Goal: Complete Application Form: Complete application form

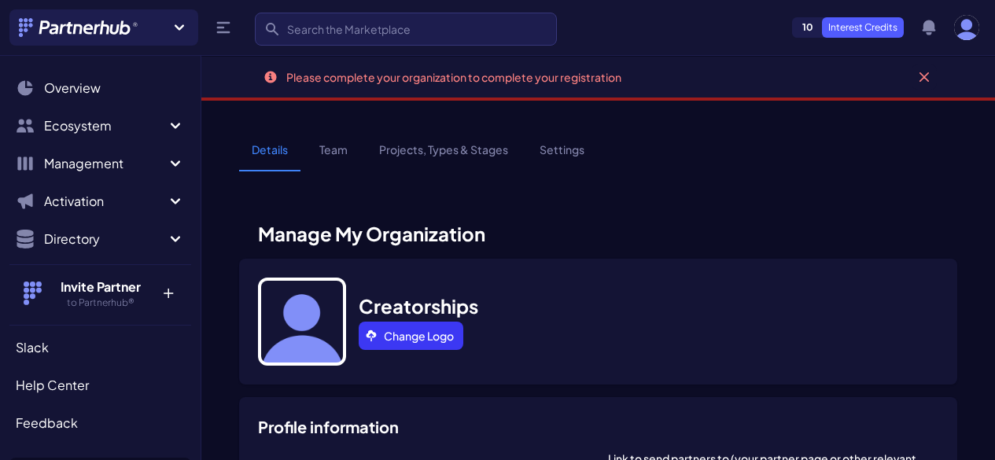
select select
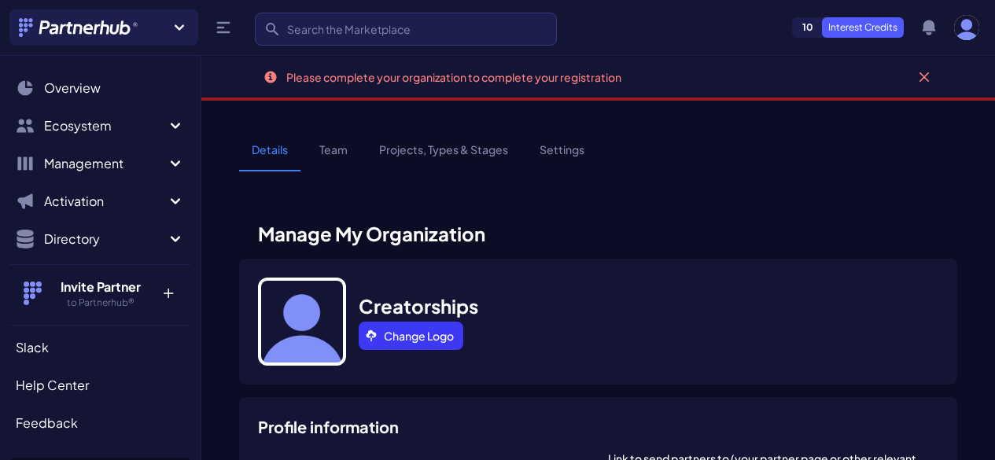
select select
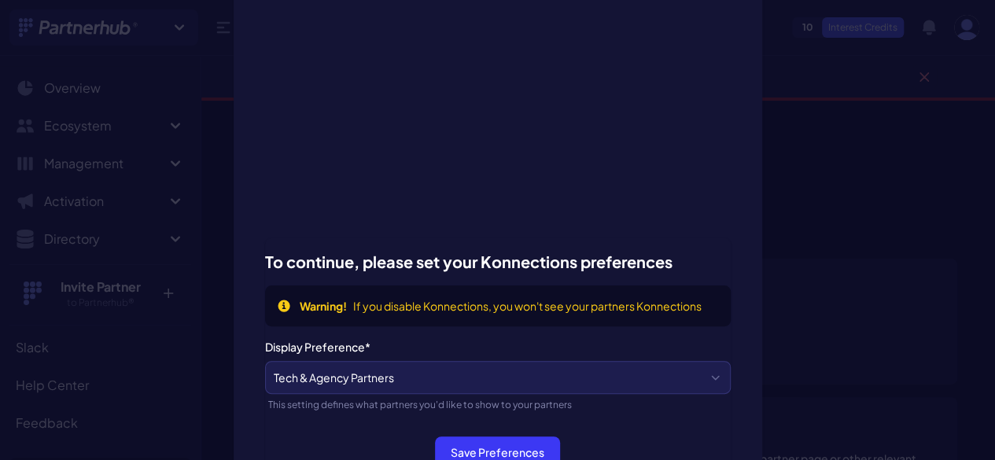
scroll to position [79, 0]
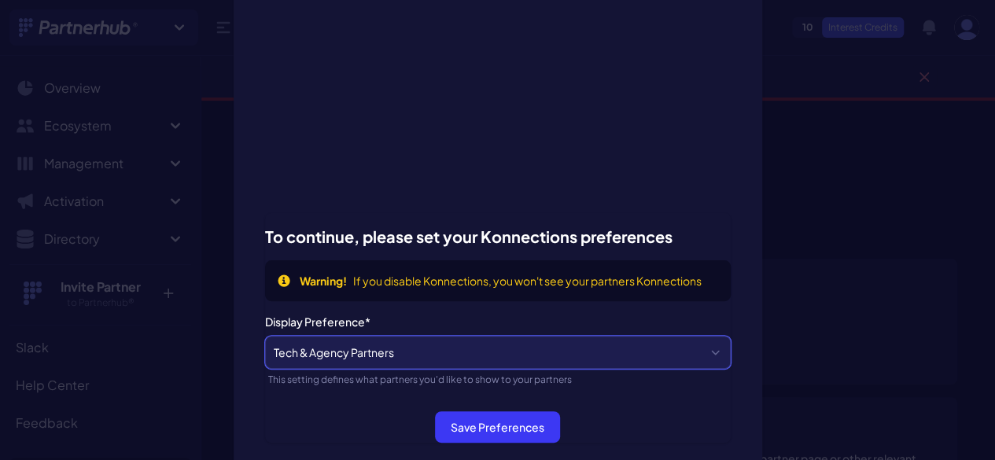
click at [456, 364] on select "Tech & Agency Partners Tech Partners Only Agency Partners Only Disabled" at bounding box center [498, 352] width 466 height 33
select select "agency"
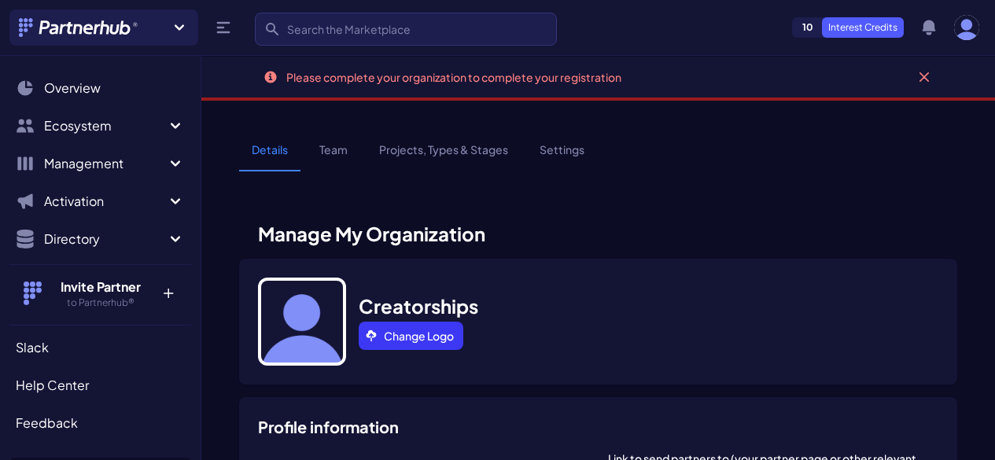
select select
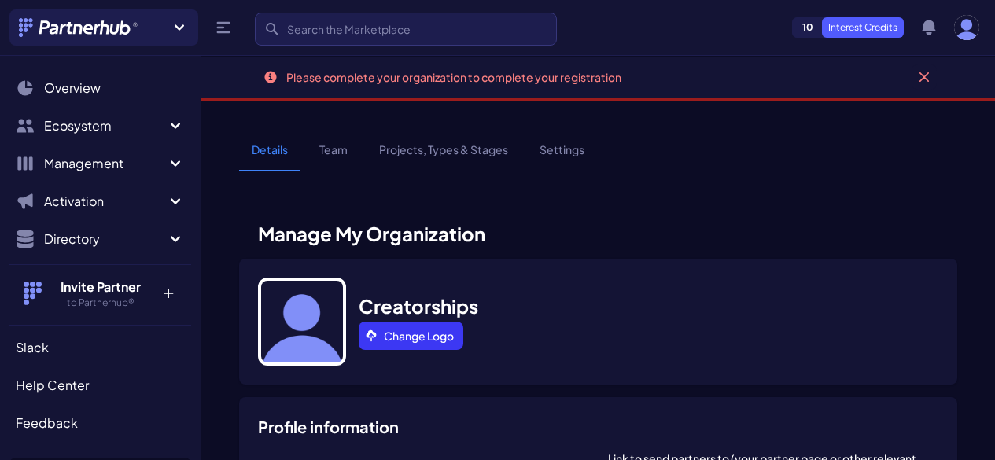
select select
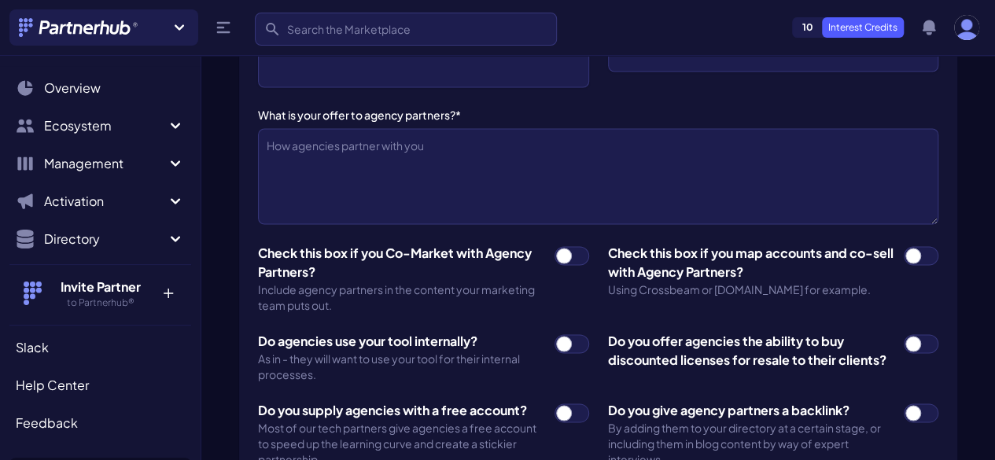
scroll to position [1731, 0]
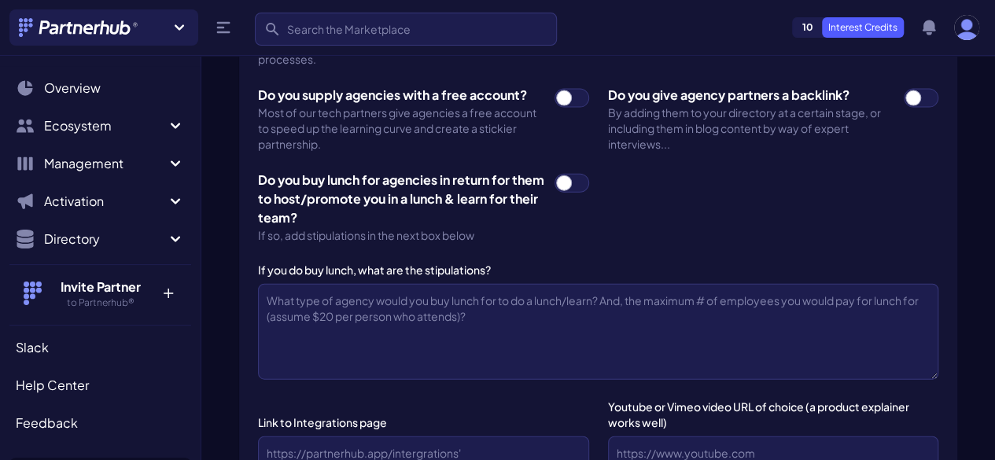
click at [153, 292] on p "+" at bounding box center [168, 290] width 34 height 25
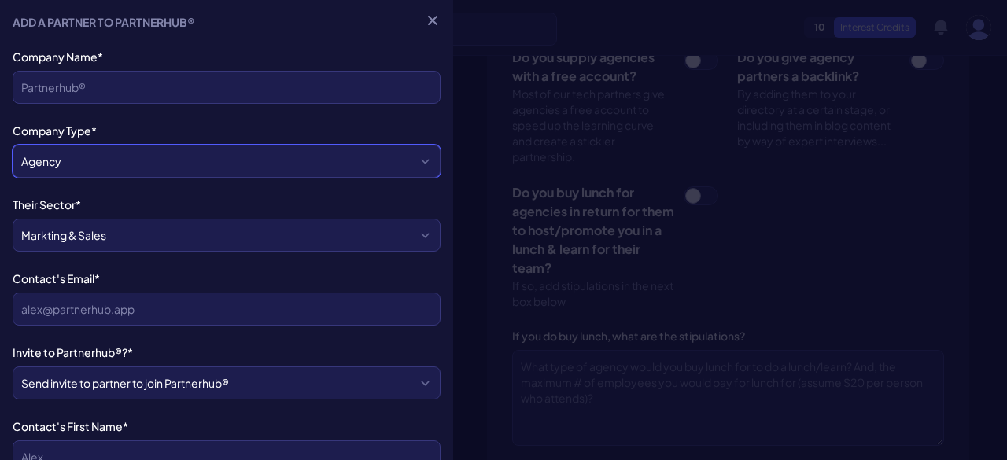
click at [168, 172] on select "Agency Tech" at bounding box center [227, 161] width 428 height 33
click at [201, 160] on select "Agency Tech" at bounding box center [227, 161] width 428 height 33
drag, startPoint x: 201, startPoint y: 160, endPoint x: 209, endPoint y: 154, distance: 9.6
click at [201, 159] on select "Agency Tech" at bounding box center [227, 161] width 428 height 33
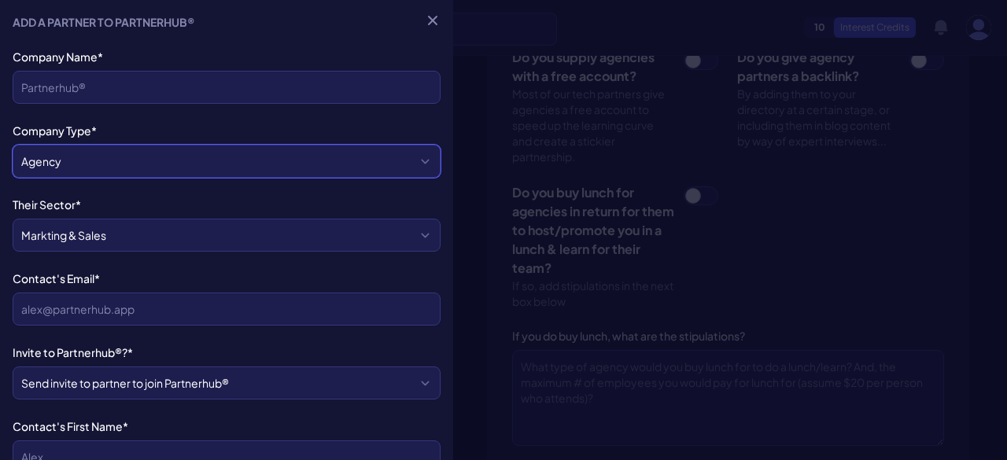
click at [209, 154] on select "Agency Tech" at bounding box center [227, 161] width 428 height 33
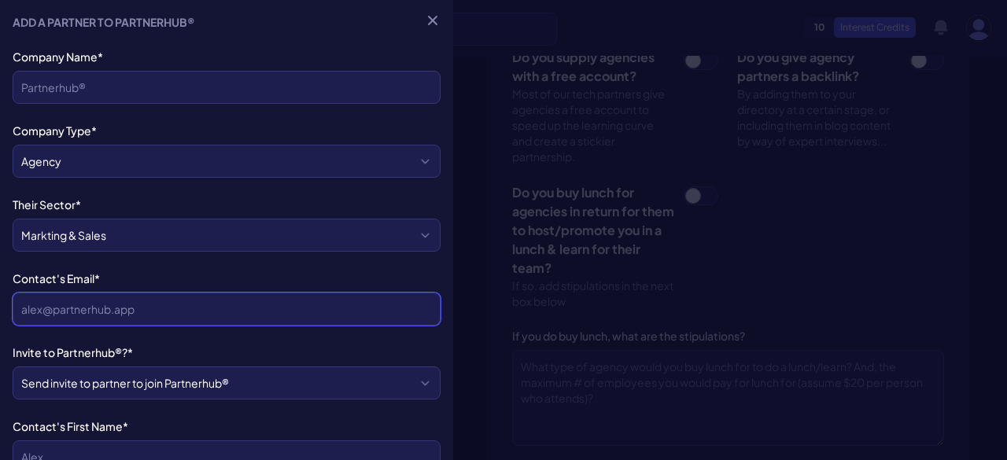
click at [158, 303] on input "Contact's Email*" at bounding box center [227, 309] width 428 height 33
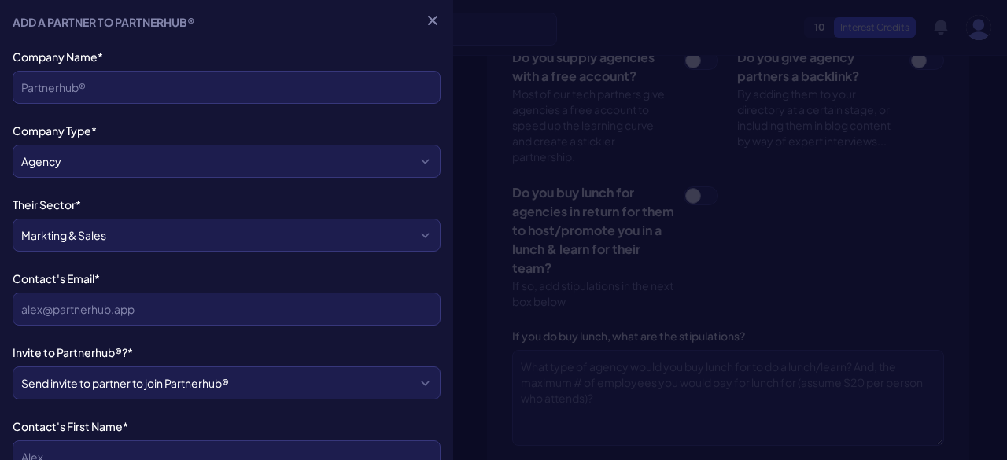
click at [326, 260] on div "Company Name* Company Type* Agency Tech Their Sector* Markting & Sales HR Finan…" at bounding box center [227, 435] width 428 height 773
click at [430, 23] on button "Close menu" at bounding box center [432, 20] width 25 height 25
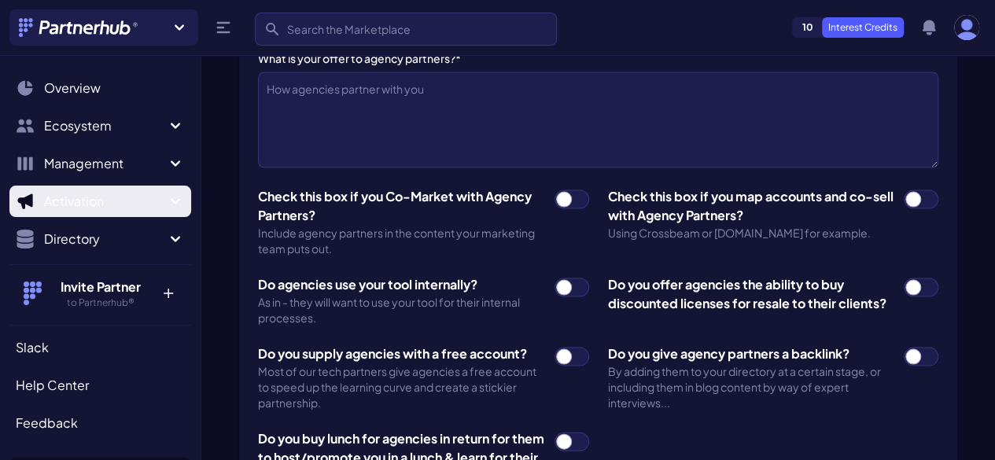
scroll to position [1574, 0]
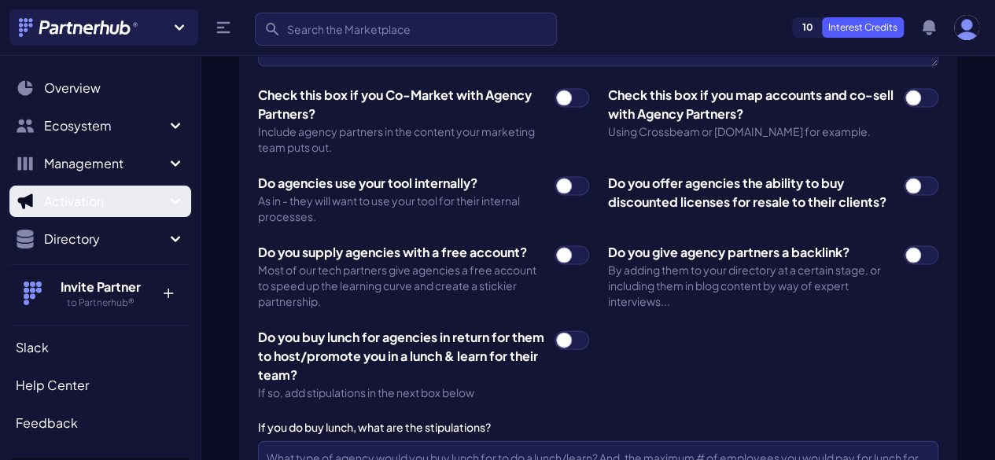
click at [80, 194] on span "Activation" at bounding box center [105, 201] width 122 height 19
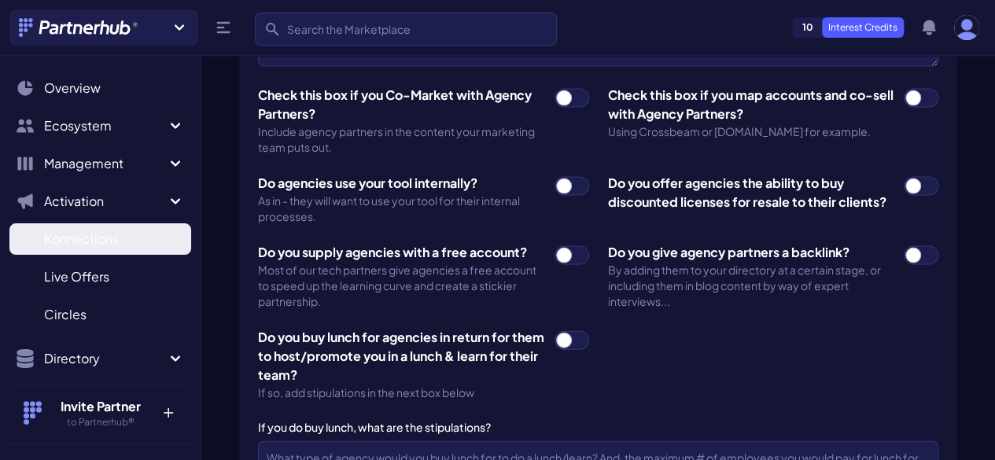
click at [102, 245] on span "Konnections" at bounding box center [81, 239] width 75 height 19
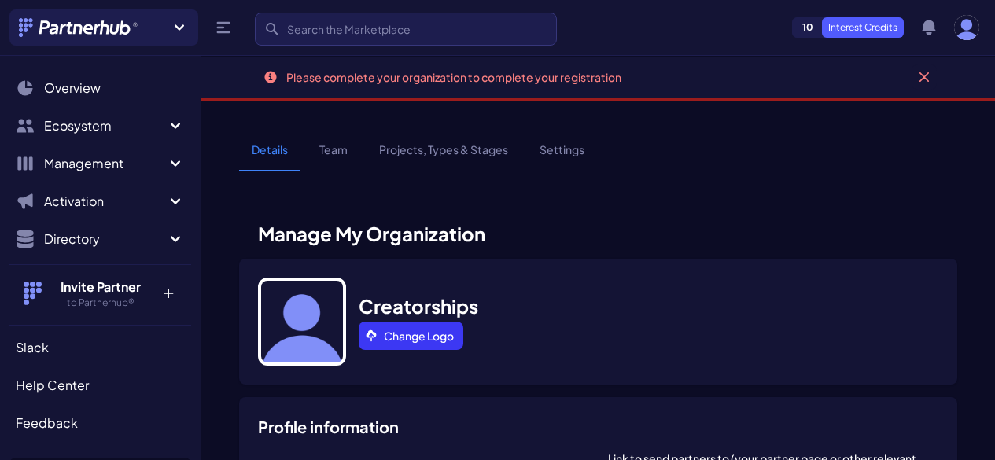
select select
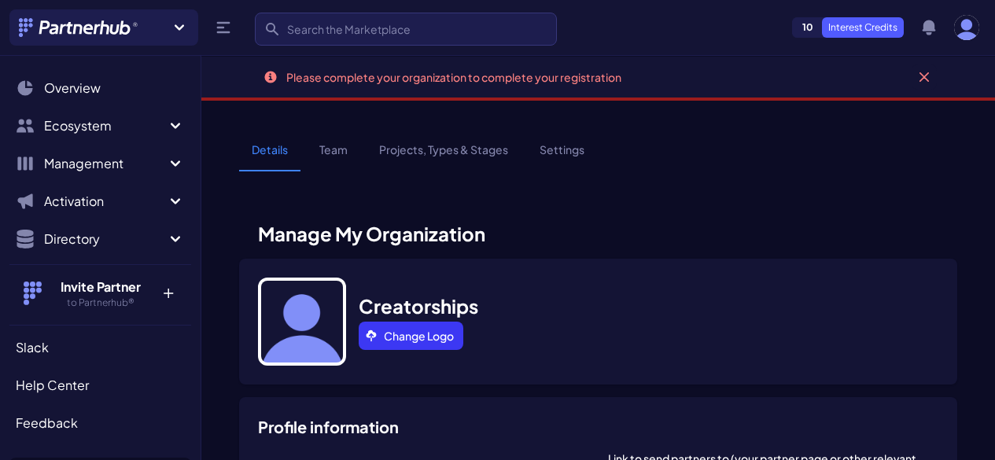
select select
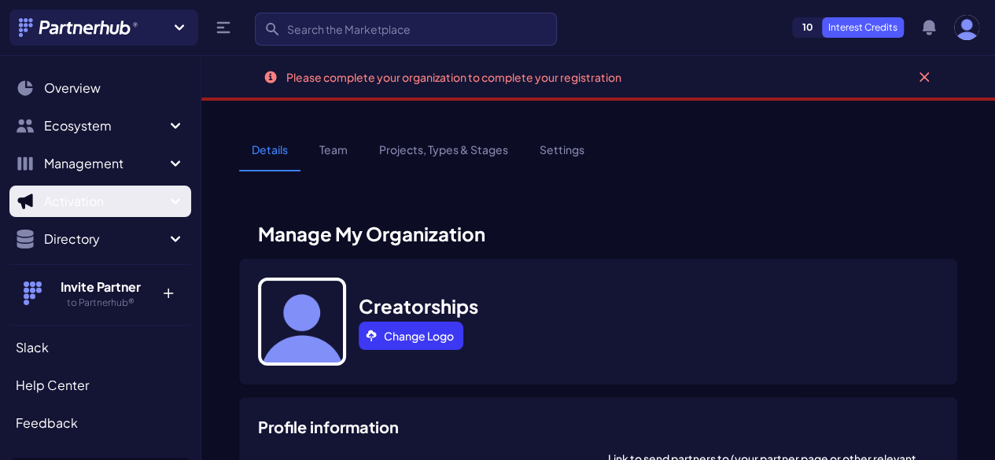
click at [145, 200] on span "Activation" at bounding box center [105, 201] width 122 height 19
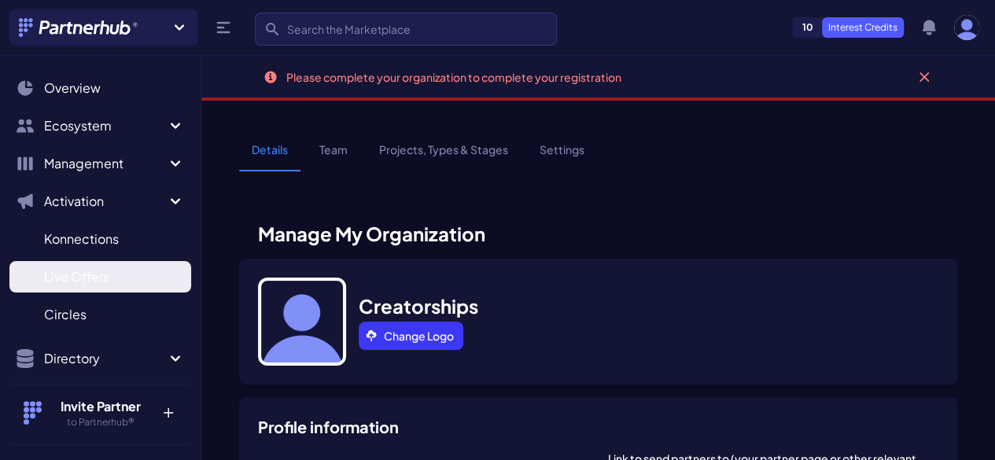
click at [101, 274] on span "Live Offers" at bounding box center [76, 276] width 65 height 19
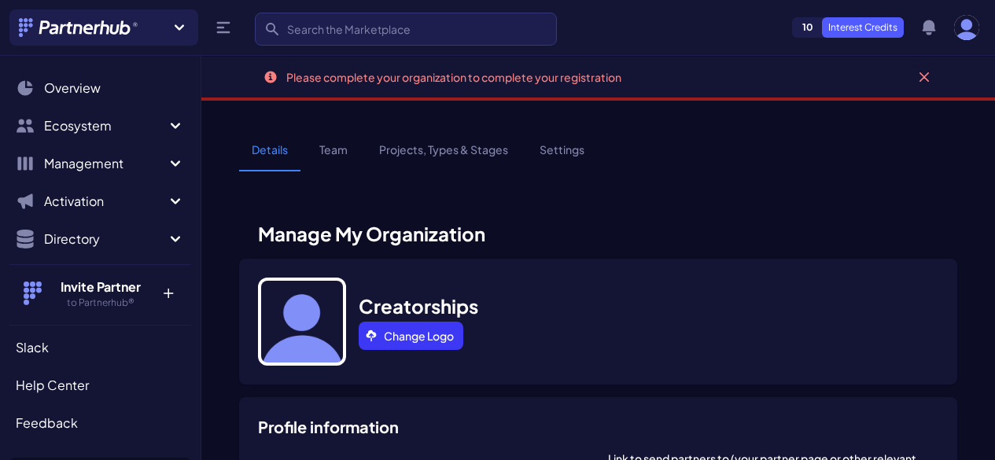
select select
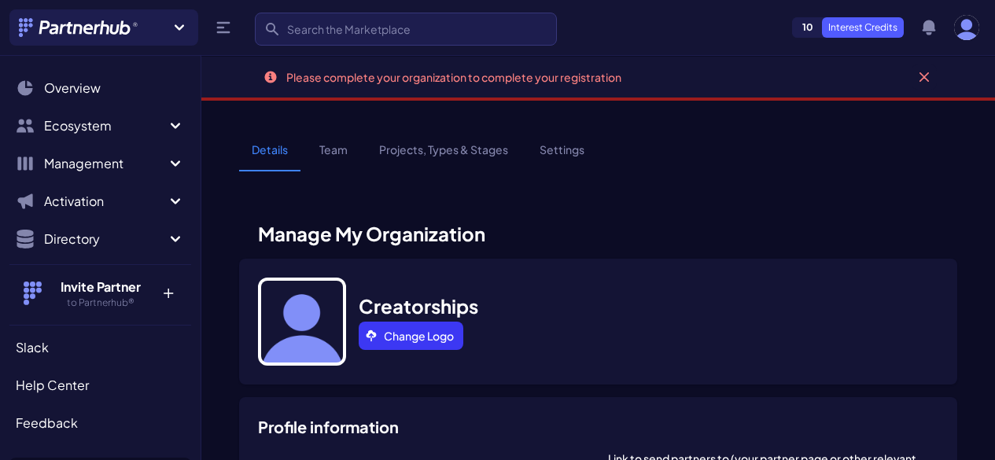
select select
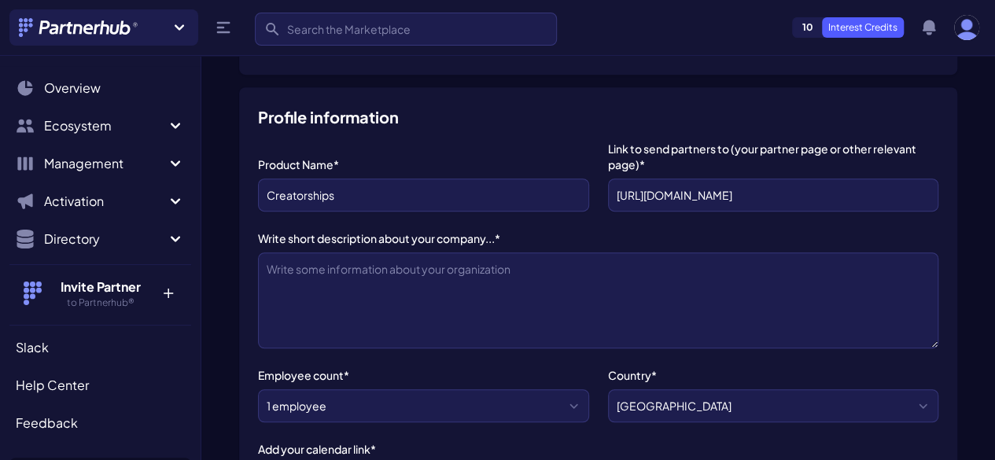
scroll to position [315, 0]
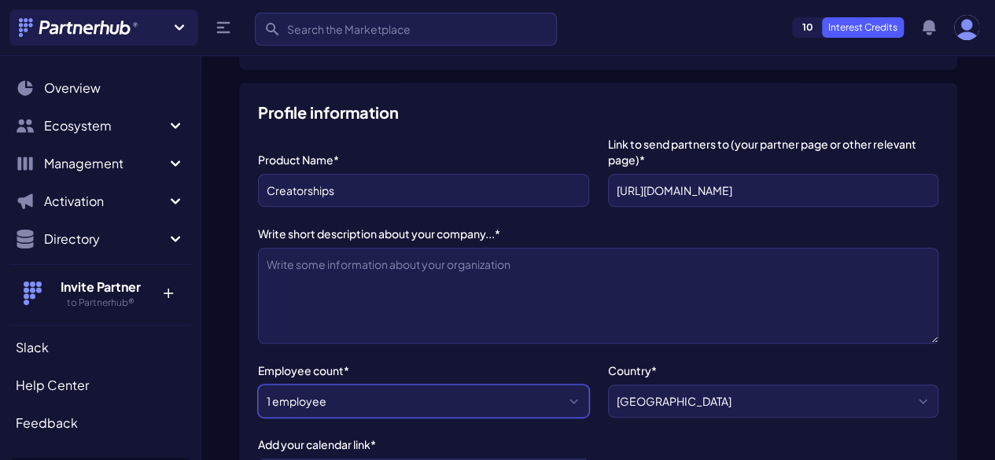
drag, startPoint x: 655, startPoint y: 284, endPoint x: 637, endPoint y: 286, distance: 18.2
click at [589, 385] on select "1 employee 2-10 employees 11-20 employees 21-50 employees 51-200 employees 201-…" at bounding box center [423, 401] width 331 height 33
select select "2-10 employees"
click at [507, 385] on select "1 employee 2-10 employees 11-20 employees 21-50 employees 51-200 employees 201-…" at bounding box center [423, 401] width 331 height 33
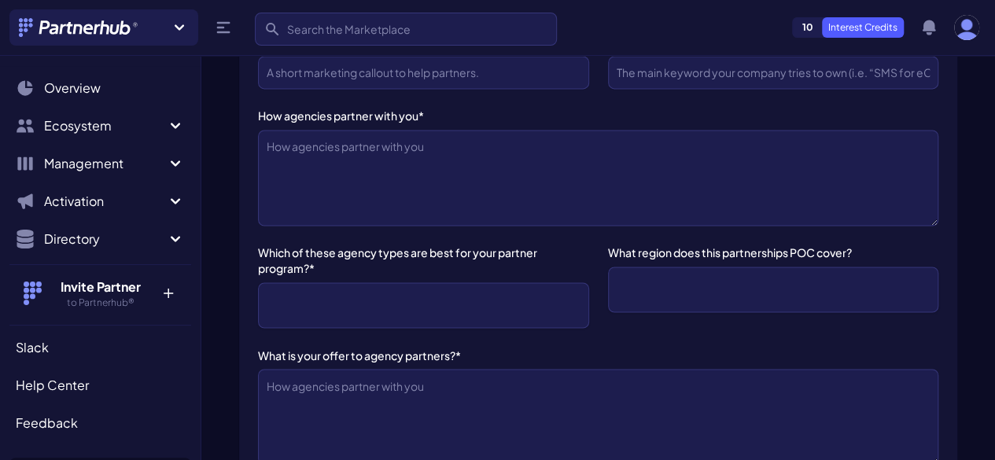
scroll to position [1180, 0]
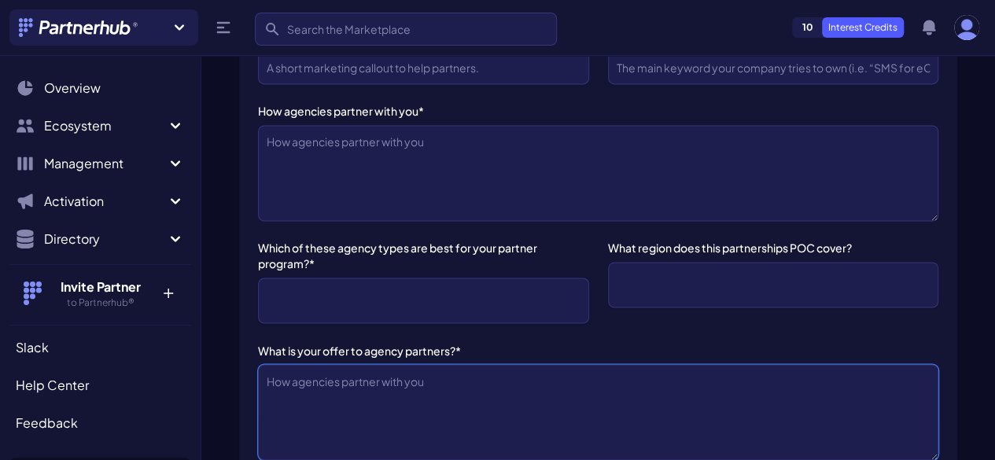
click at [681, 364] on textarea "What is your offer to agency partners?*" at bounding box center [598, 412] width 681 height 96
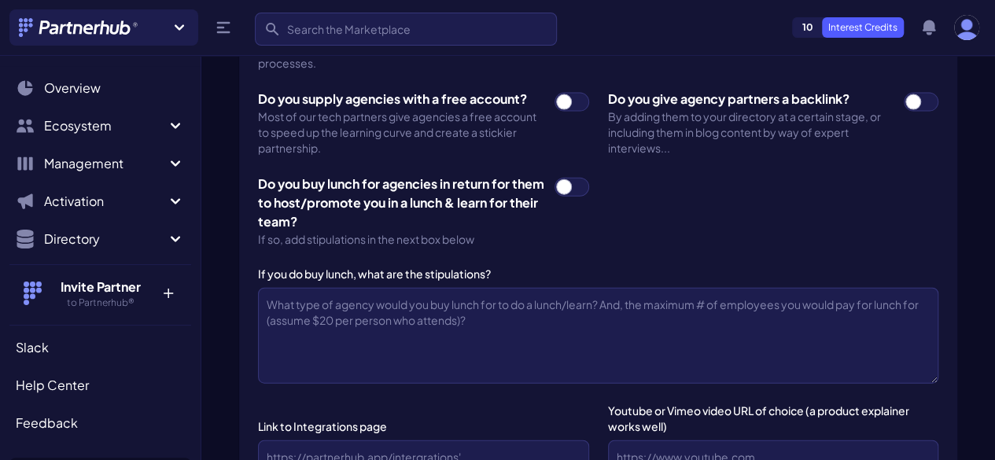
scroll to position [1810, 0]
